Goal: Task Accomplishment & Management: Manage account settings

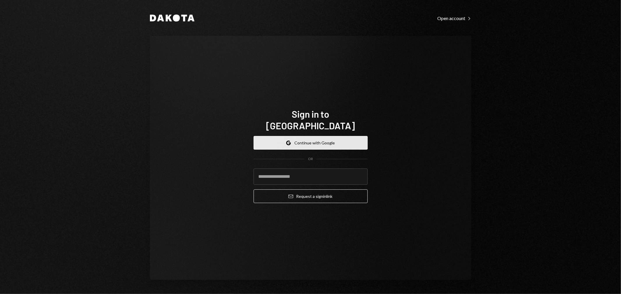
click at [310, 140] on button "Google Continue with Google" at bounding box center [310, 143] width 114 height 14
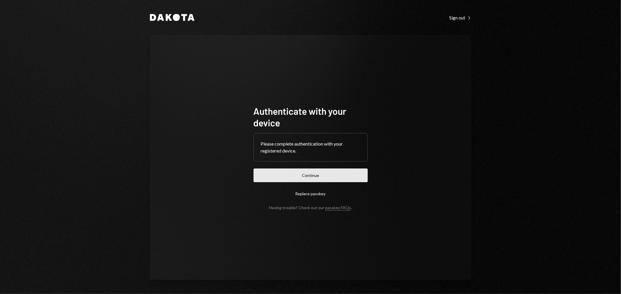
click at [306, 173] on button "Continue" at bounding box center [310, 176] width 114 height 14
click at [304, 173] on button "Continue" at bounding box center [310, 176] width 114 height 14
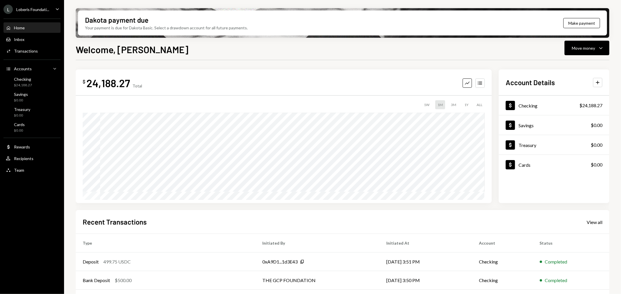
click at [53, 9] on div "L Loberis Foundati... Caret Down" at bounding box center [32, 9] width 64 height 9
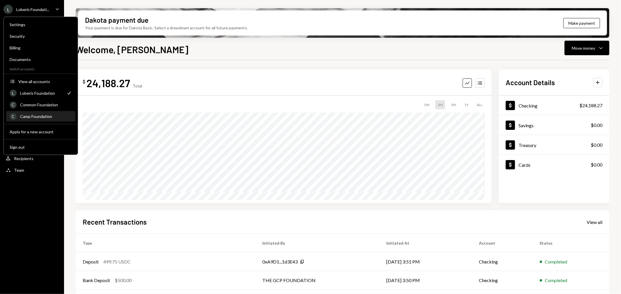
click at [40, 115] on div "Camp Foundation" at bounding box center [46, 116] width 52 height 5
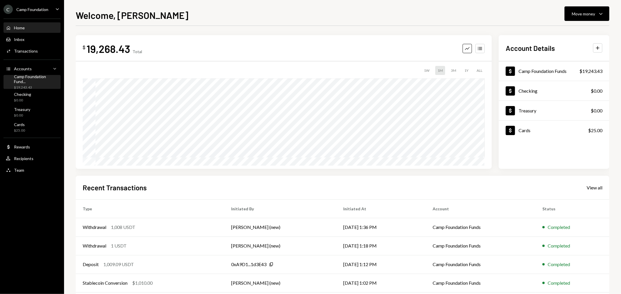
click at [40, 79] on div "Camp Foundation Fund..." at bounding box center [36, 79] width 44 height 10
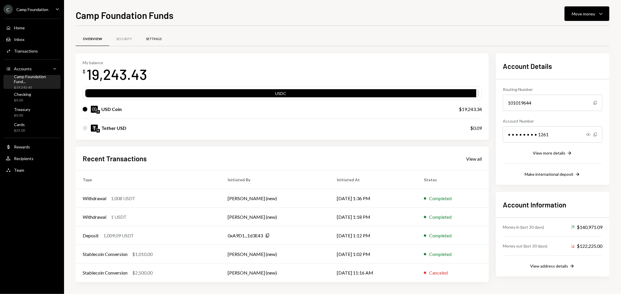
click at [157, 39] on div "Settings" at bounding box center [154, 39] width 16 height 5
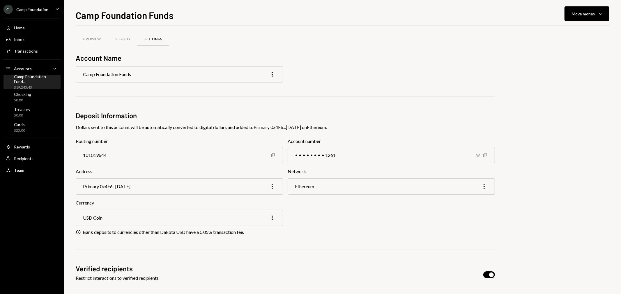
drag, startPoint x: 399, startPoint y: 249, endPoint x: 349, endPoint y: 236, distance: 51.2
click at [399, 249] on div "Account Name Camp Foundation Funds More Deposit Information Dollars sent to thi…" at bounding box center [285, 198] width 419 height 291
click at [34, 79] on div "Camp Foundation Fund..." at bounding box center [36, 79] width 44 height 10
